Goal: Communication & Community: Answer question/provide support

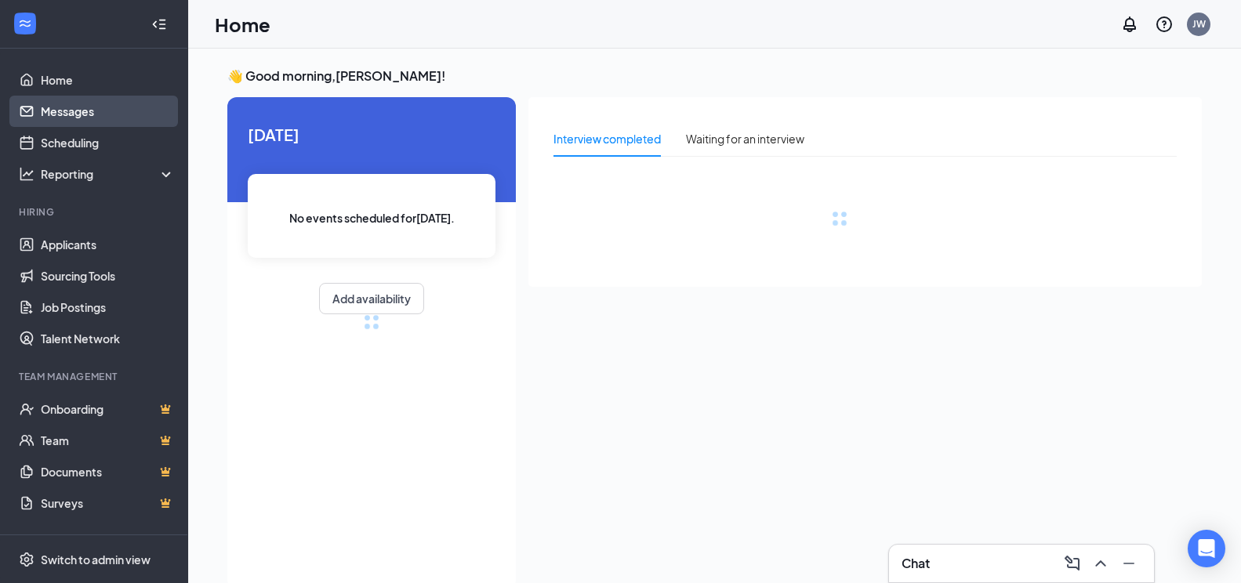
click at [64, 106] on link "Messages" at bounding box center [108, 111] width 134 height 31
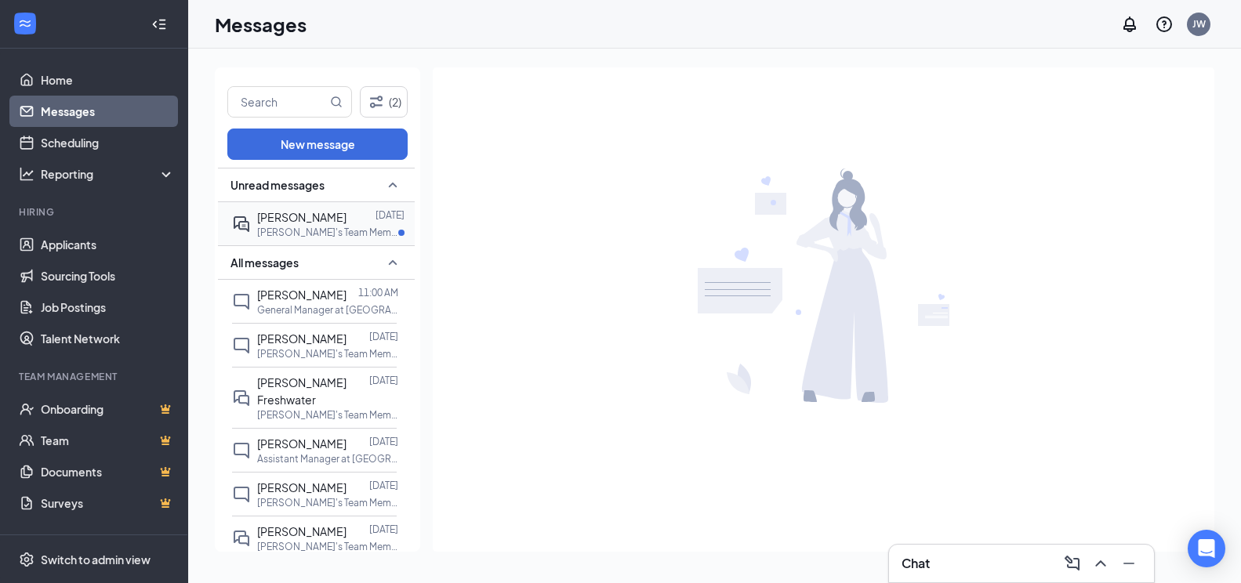
click at [324, 225] on div "Danielle Montgomery" at bounding box center [301, 217] width 89 height 17
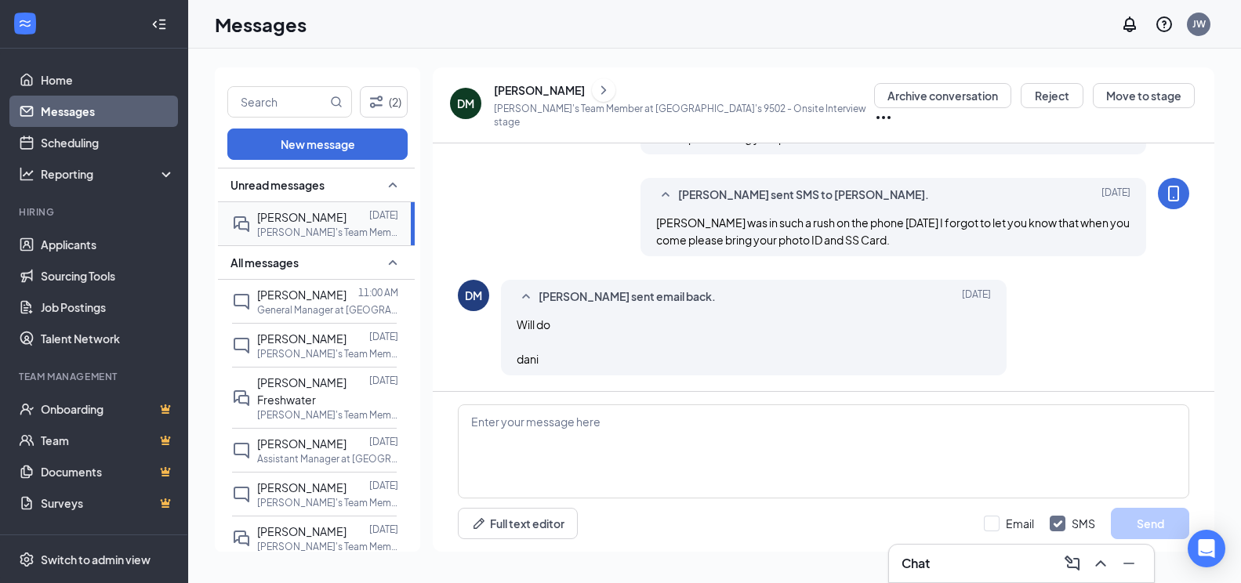
scroll to position [893, 0]
click at [573, 429] on textarea at bounding box center [824, 452] width 732 height 94
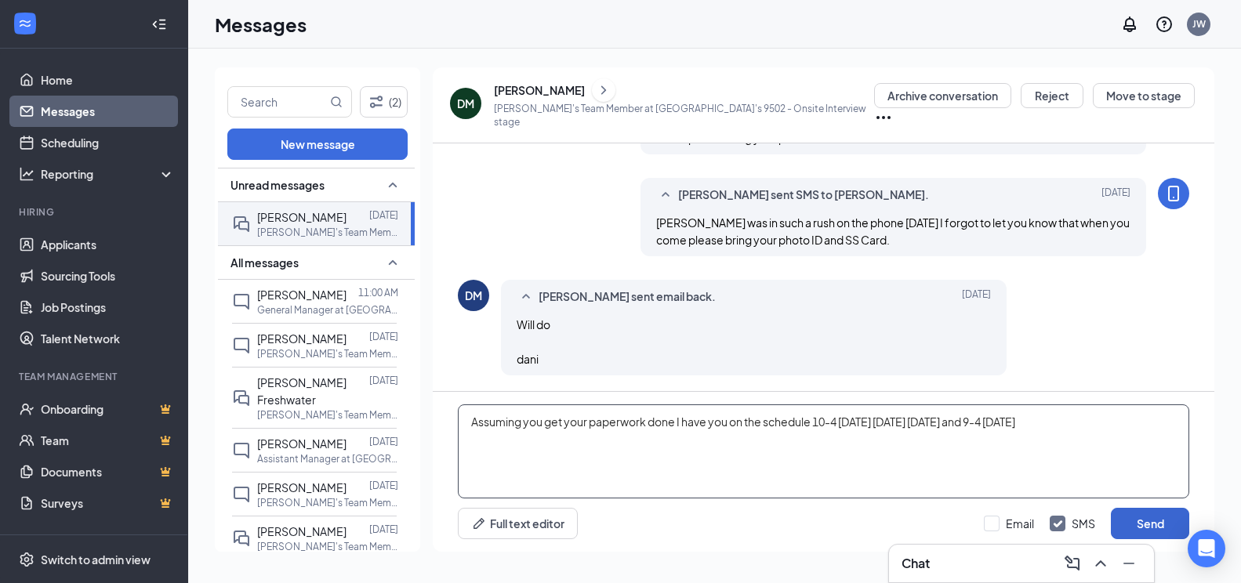
type textarea "Assuming you get your paperwork done I have you on the schedule 10-4 Tuesday Th…"
click at [1146, 527] on button "Send" at bounding box center [1150, 523] width 78 height 31
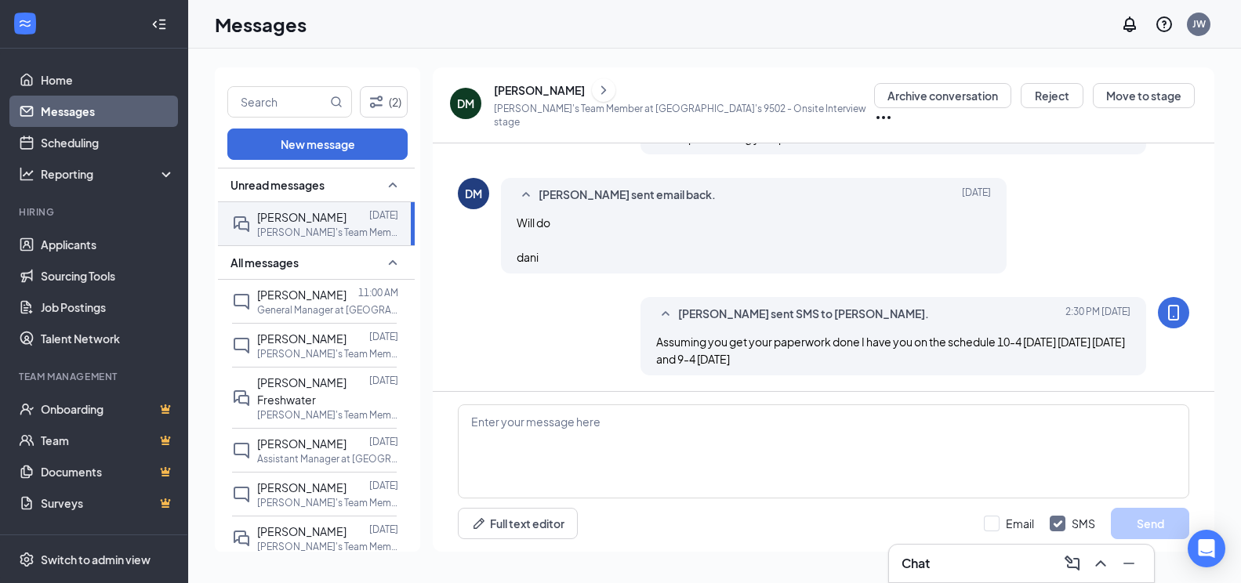
scroll to position [995, 0]
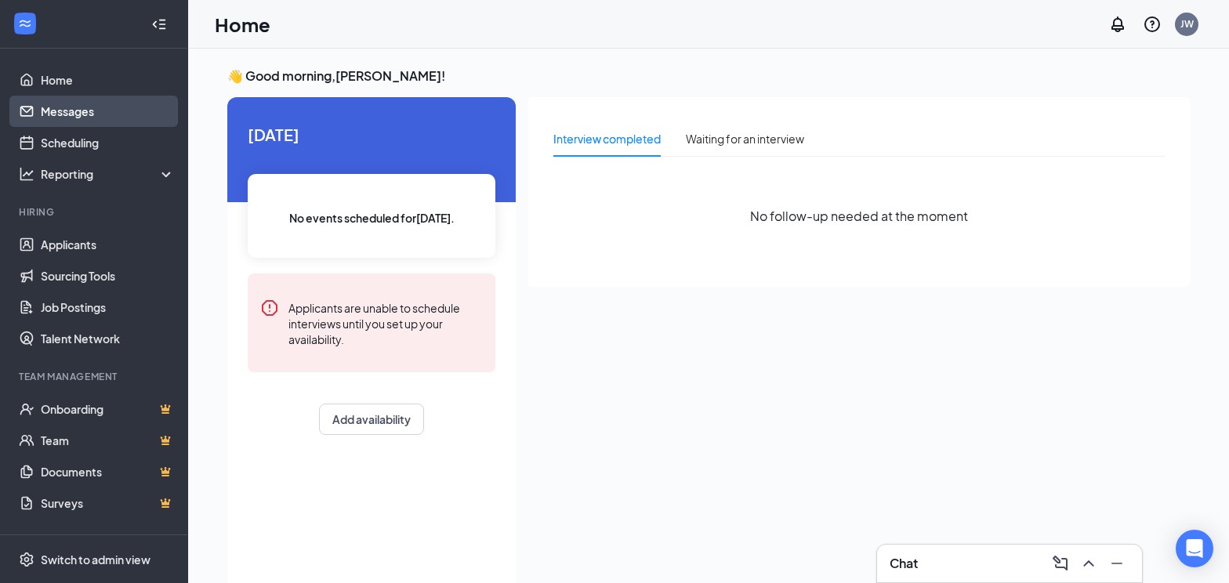
click at [53, 112] on link "Messages" at bounding box center [108, 111] width 134 height 31
